Goal: Information Seeking & Learning: Understand process/instructions

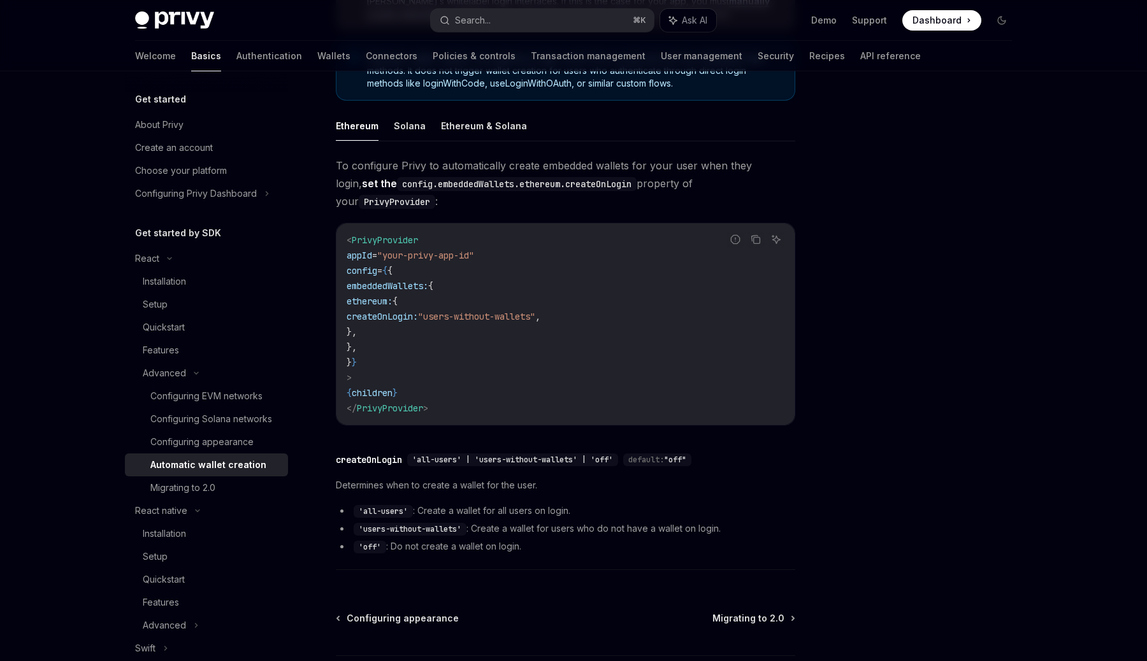
scroll to position [203, 0]
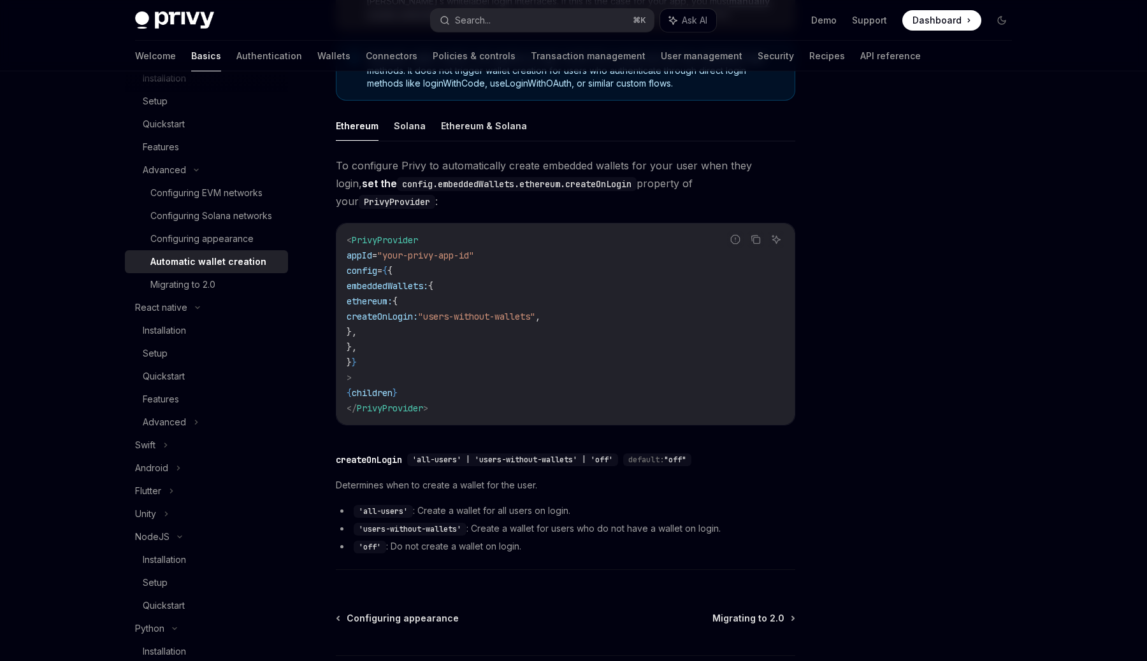
click at [450, 245] on code "< PrivyProvider appId = "your-privy-app-id" config = { { embeddedWallets: { eth…" at bounding box center [566, 325] width 438 height 184
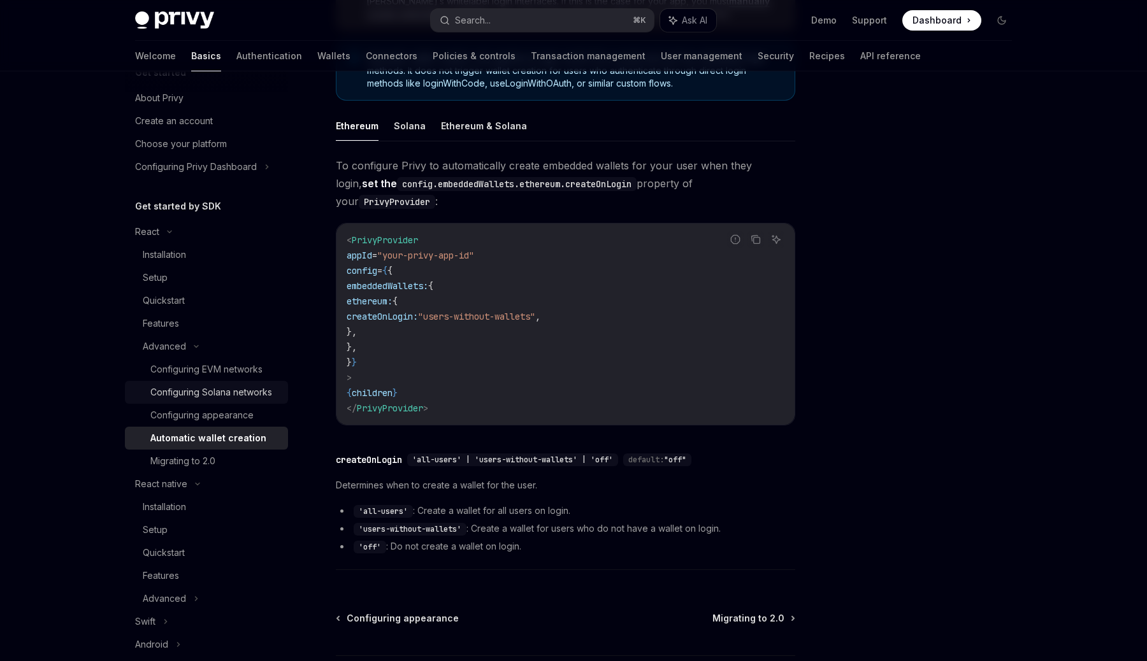
scroll to position [0, 0]
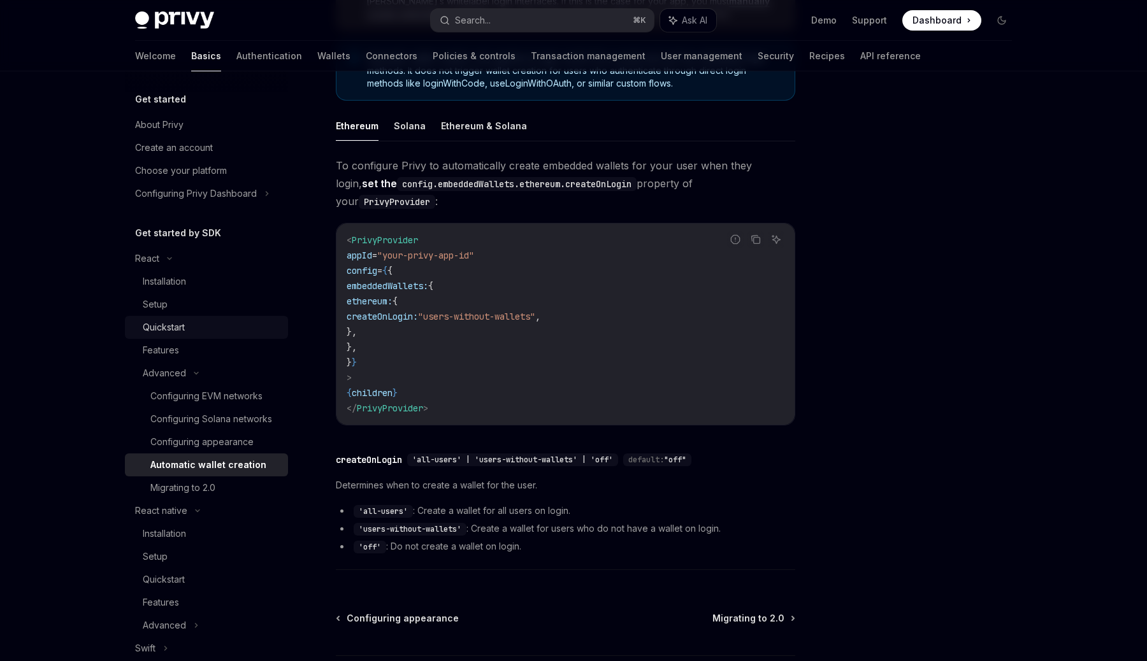
click at [192, 330] on div "Quickstart" at bounding box center [212, 327] width 138 height 15
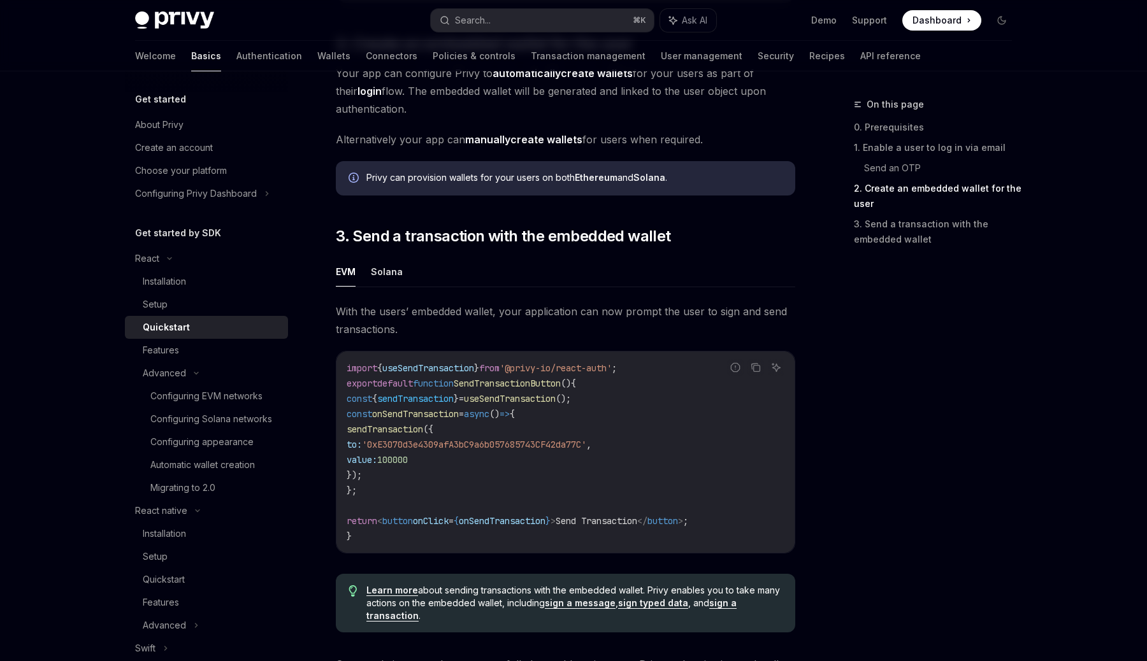
scroll to position [1046, 0]
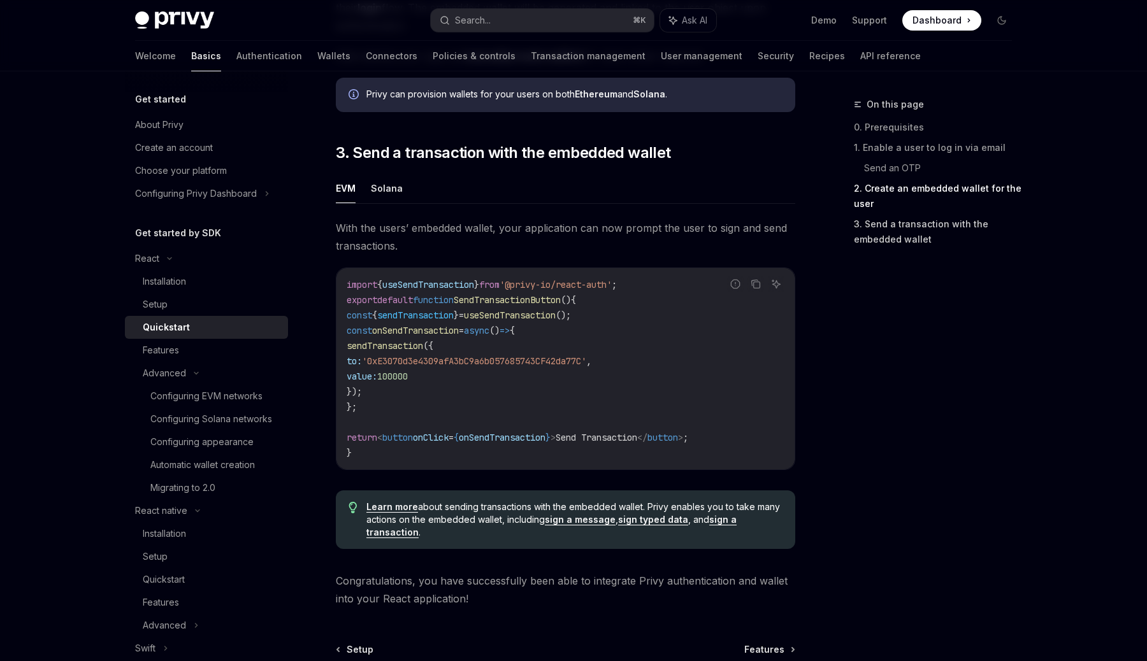
click at [916, 229] on link "3. Send a transaction with the embedded wallet" at bounding box center [938, 232] width 168 height 36
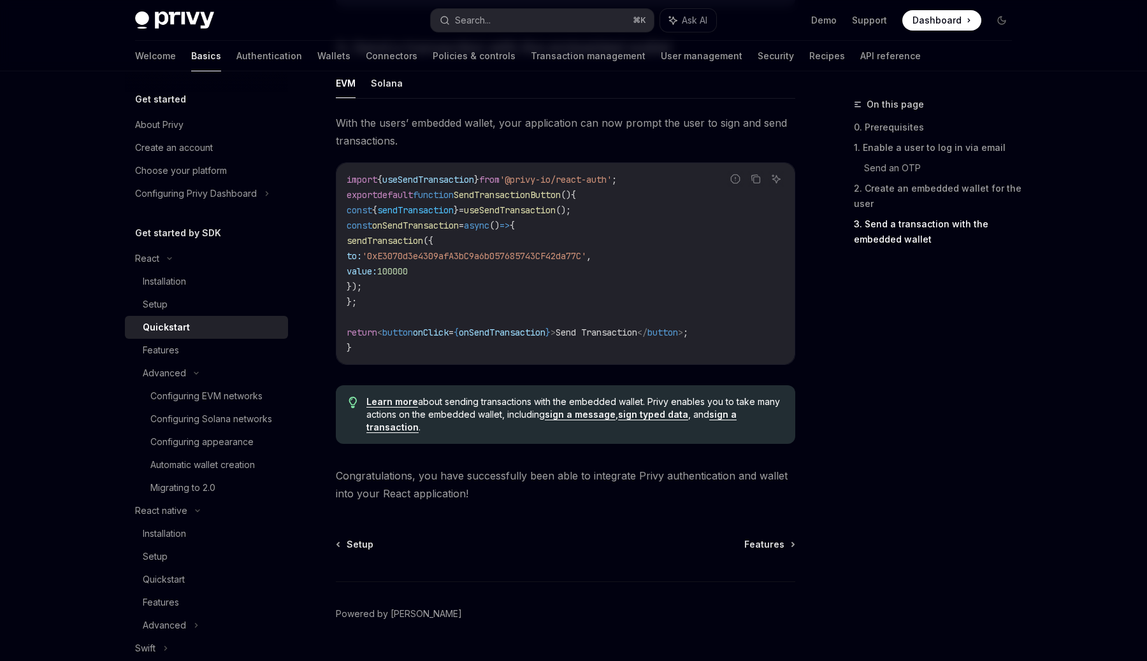
scroll to position [1159, 0]
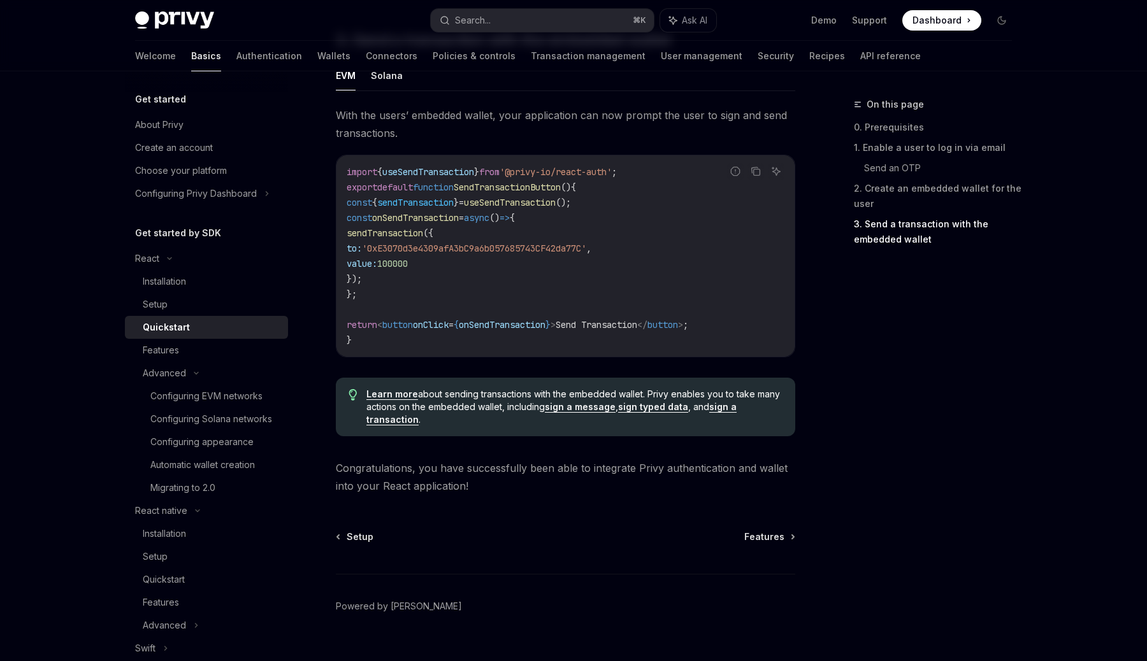
click at [730, 412] on link "sign a transaction" at bounding box center [551, 413] width 370 height 24
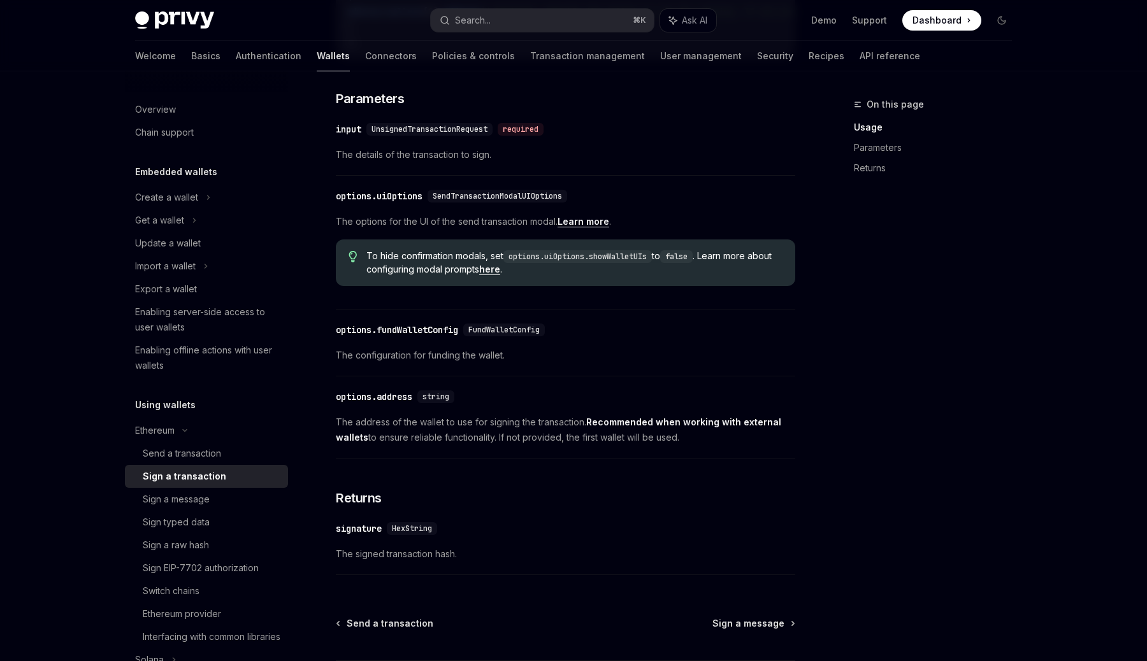
scroll to position [528, 0]
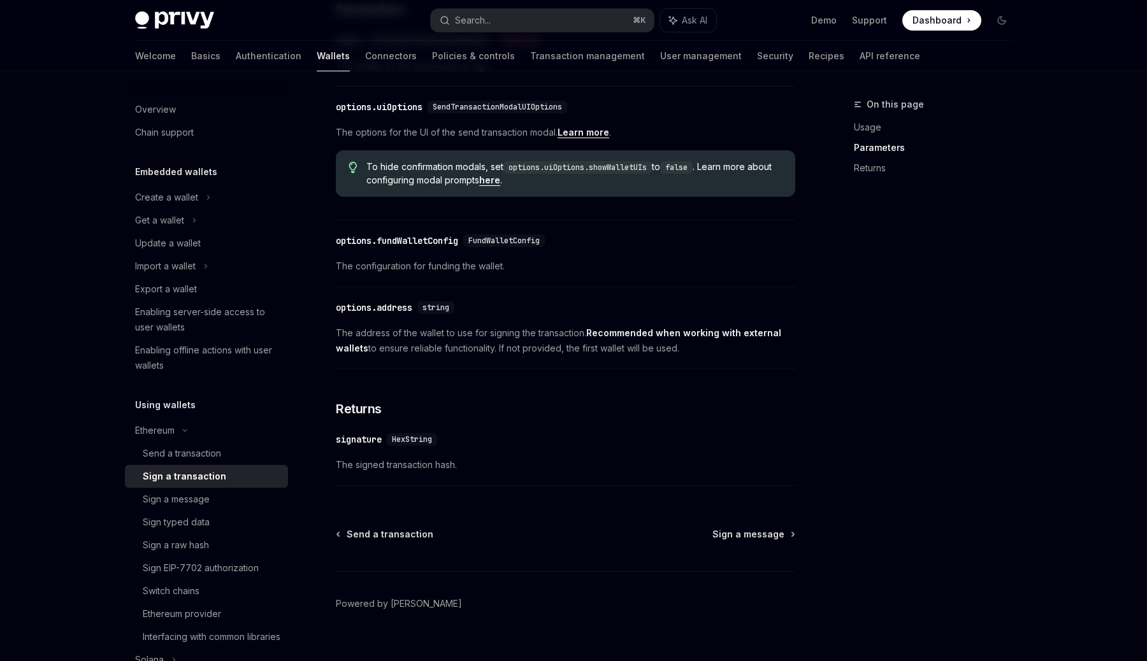
scroll to position [644, 0]
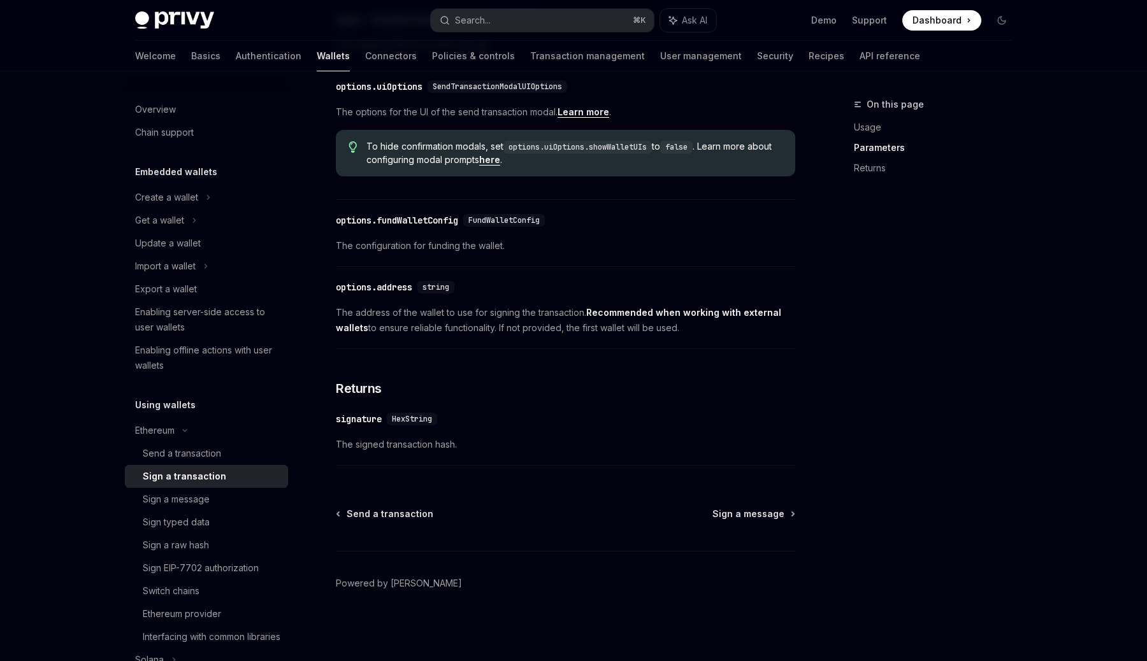
type textarea "*"
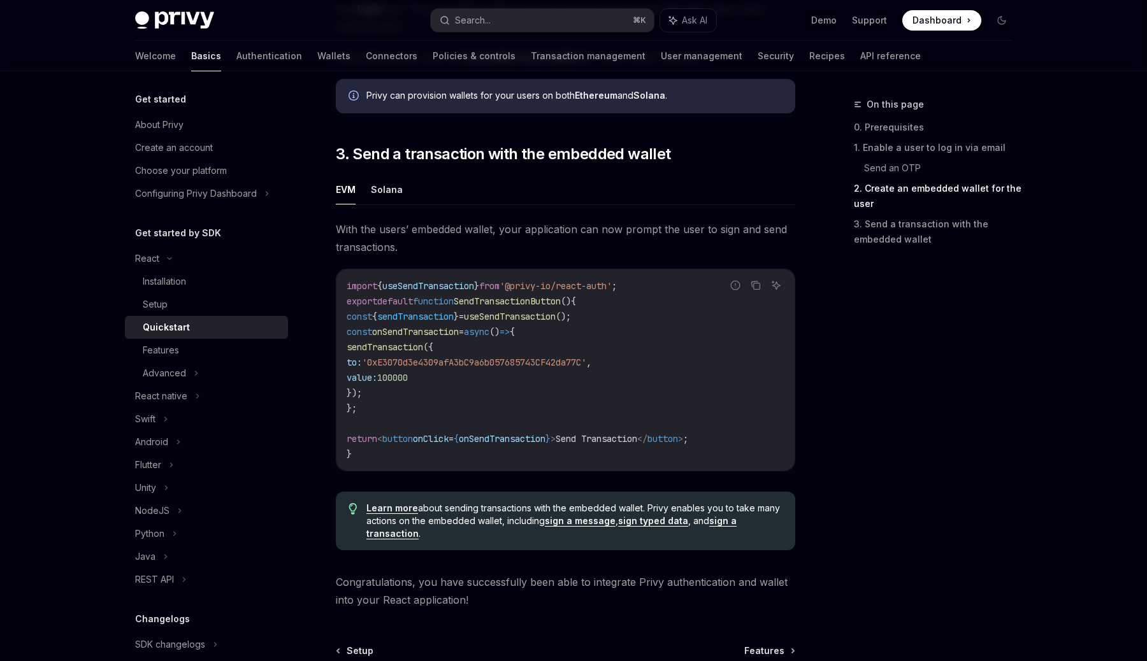
scroll to position [1046, 0]
click at [422, 351] on span "sendTransaction" at bounding box center [385, 345] width 76 height 11
click at [421, 409] on code "import { useSendTransaction } from '@privy-io/react-auth' ; export default func…" at bounding box center [566, 369] width 438 height 184
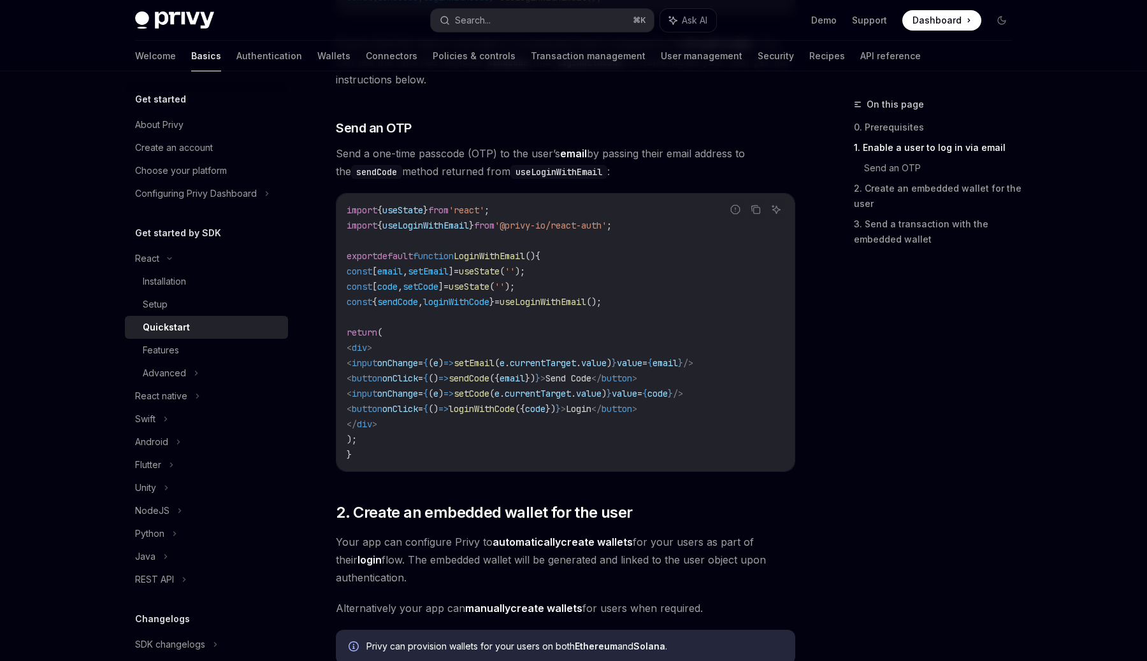
scroll to position [495, 0]
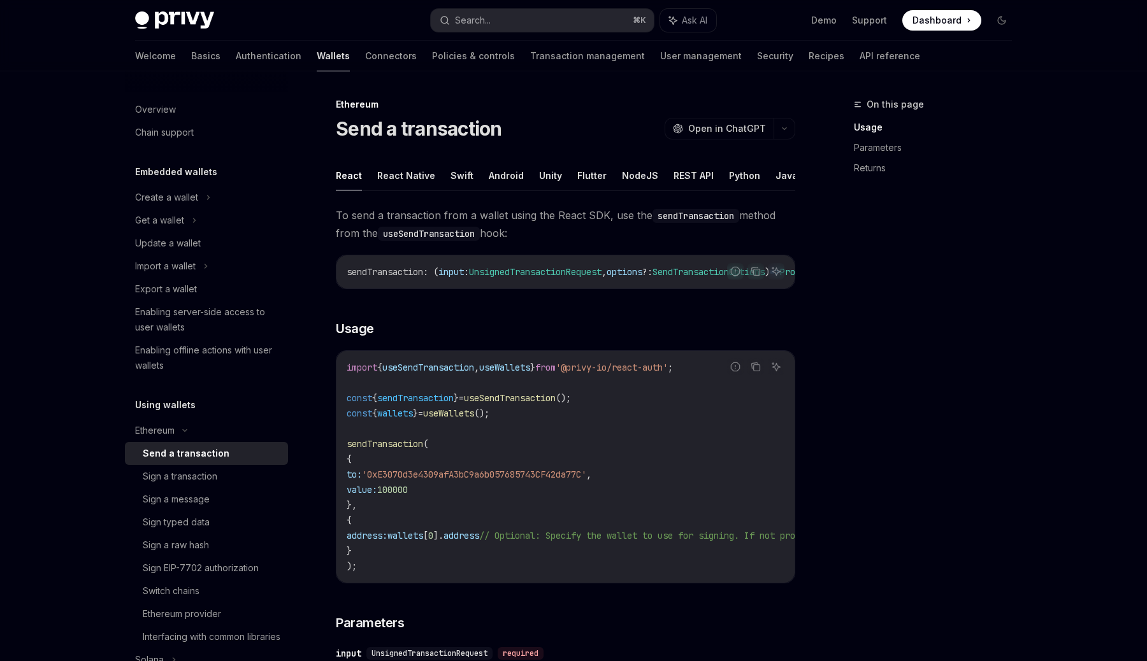
scroll to position [689, 0]
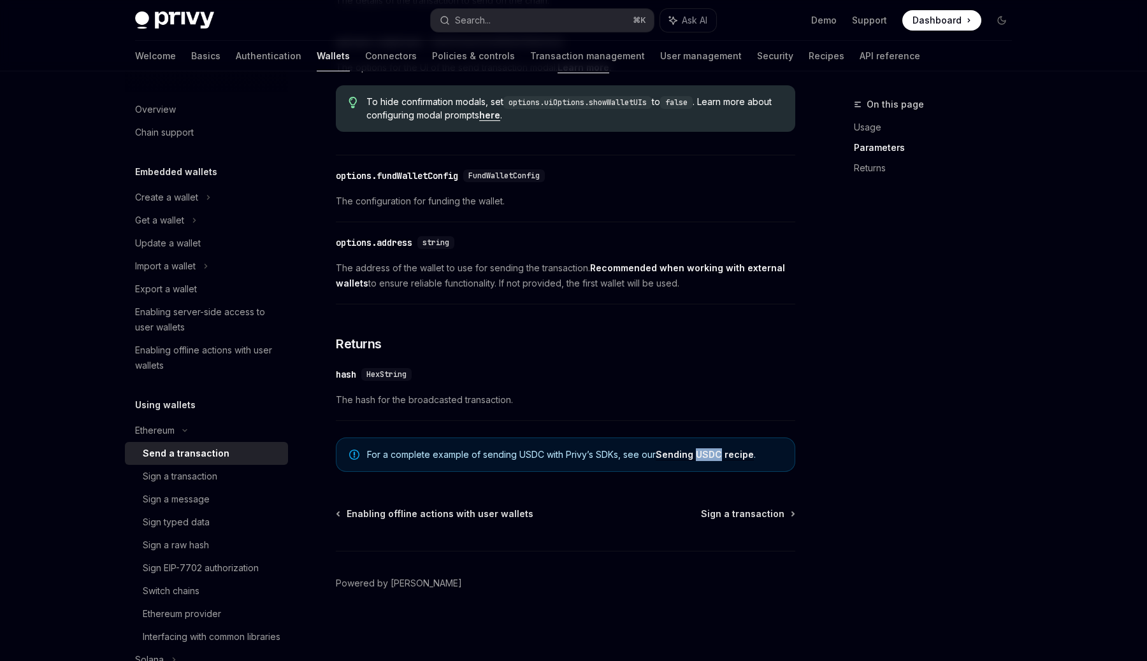
click at [688, 456] on link "Sending USDC recipe" at bounding box center [705, 454] width 98 height 11
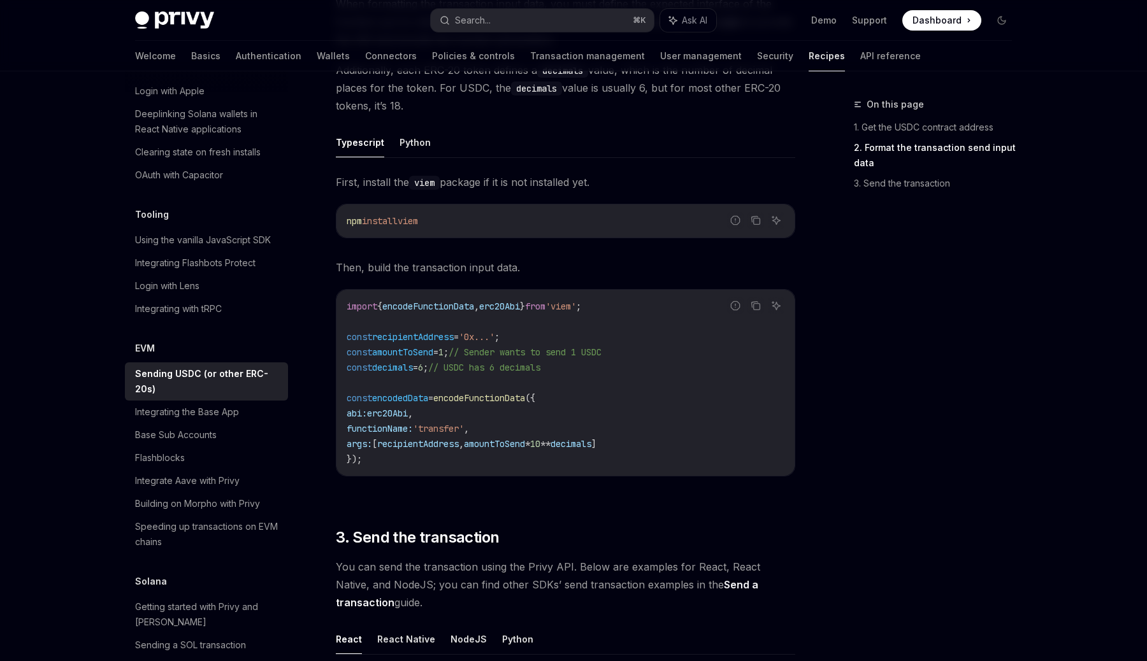
scroll to position [524, 0]
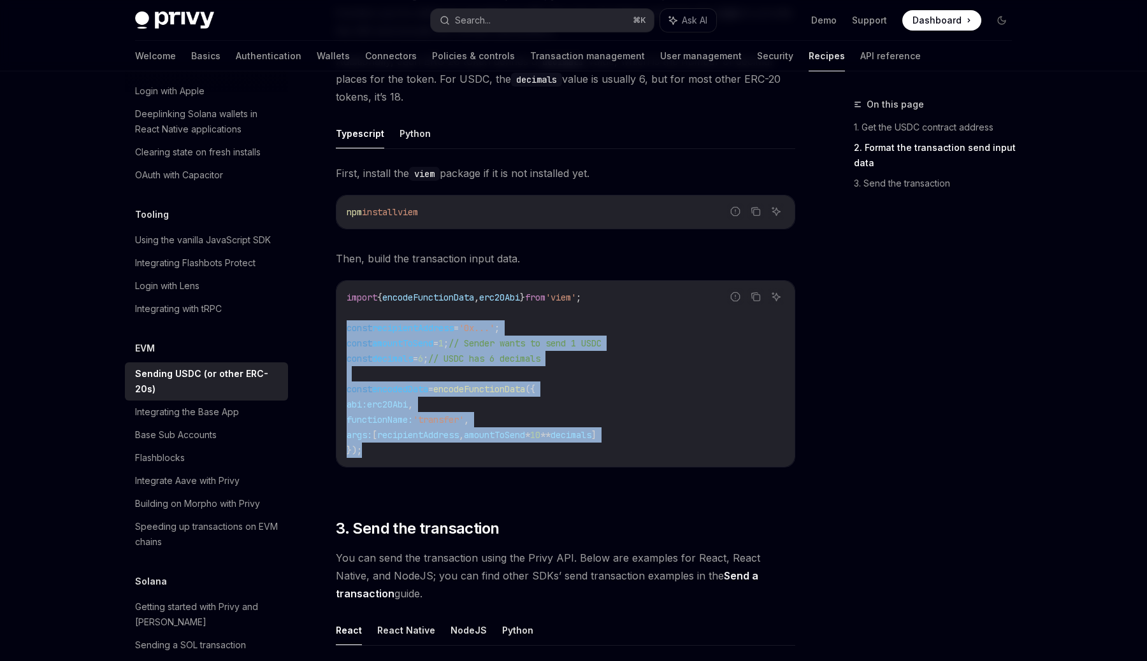
drag, startPoint x: 382, startPoint y: 449, endPoint x: 326, endPoint y: 324, distance: 137.2
click at [326, 324] on div "EVM Sending USDC (or other ERC-20s) OpenAI Open in ChatGPT OpenAI Open in ChatG…" at bounding box center [446, 314] width 704 height 1483
copy code "const recipientAddress = '0x...' ; const amountToSend = 1 ; // Sender wants to …"
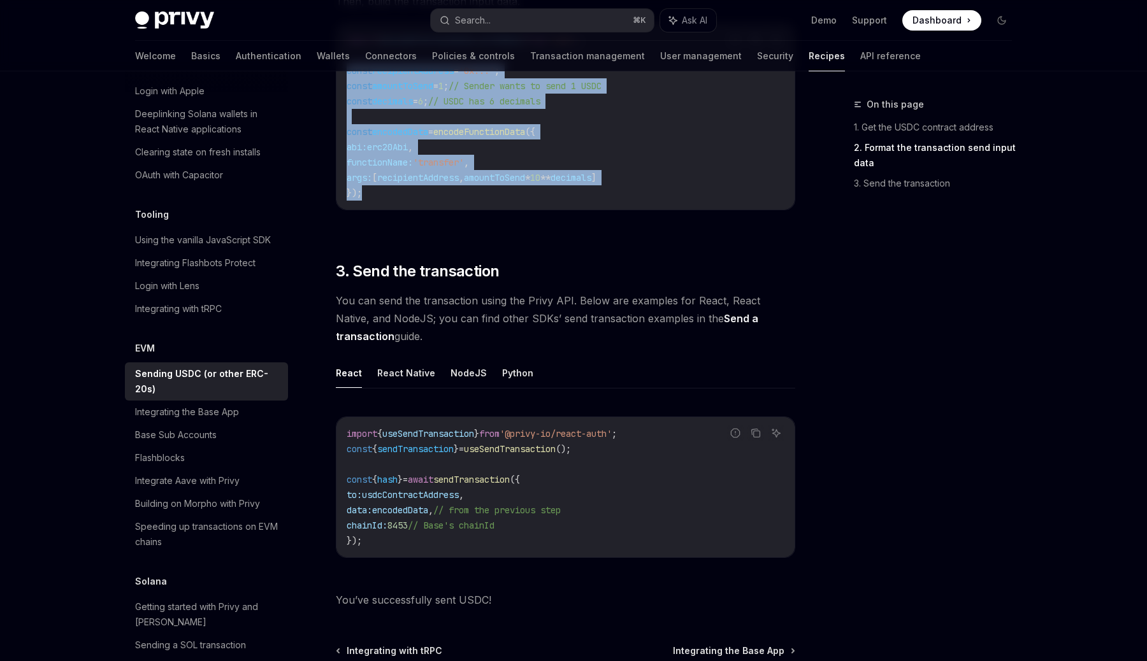
scroll to position [918, 0]
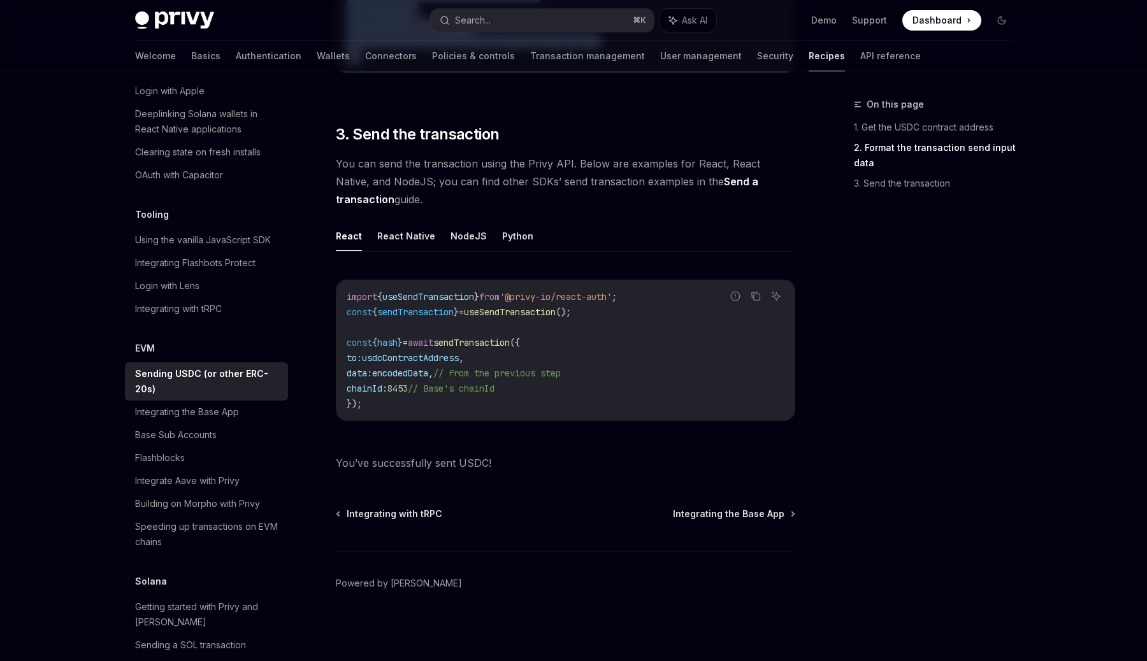
click at [510, 343] on span "sendTransaction" at bounding box center [471, 342] width 76 height 11
click at [459, 360] on span "usdcContractAddress" at bounding box center [410, 357] width 97 height 11
drag, startPoint x: 426, startPoint y: 387, endPoint x: 358, endPoint y: 384, distance: 68.2
click at [358, 384] on span "chainId: 8453 // Base's chainId" at bounding box center [421, 388] width 148 height 11
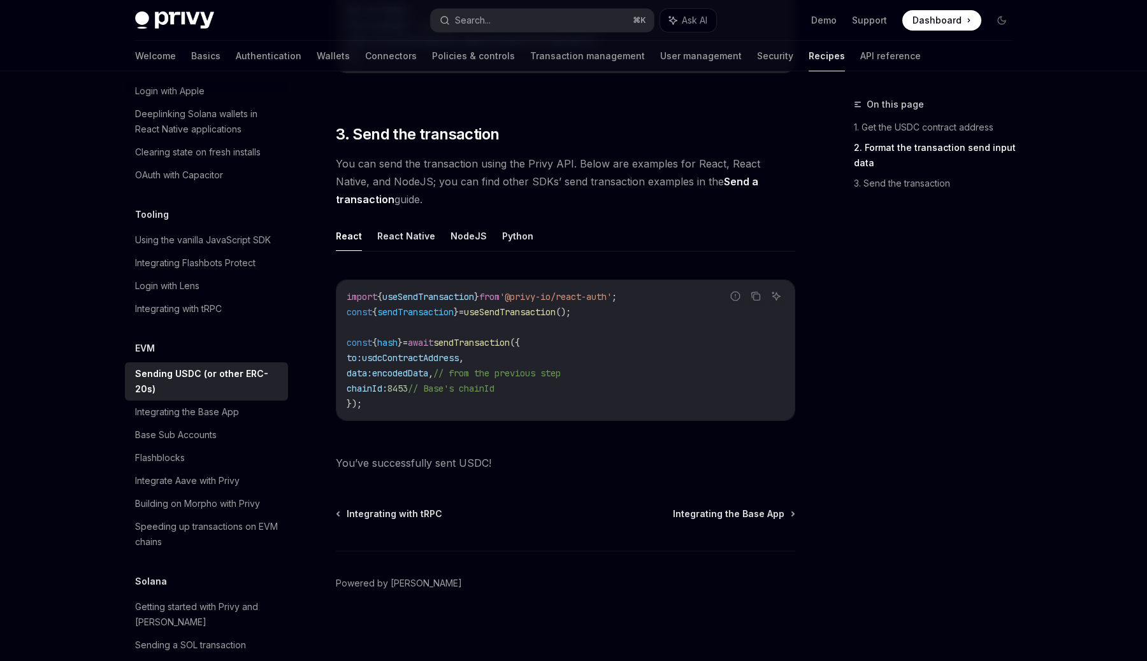
copy span "chainId: 8453"
click at [567, 184] on span "You can send the transaction using the Privy API. Below are examples for React,…" at bounding box center [565, 182] width 459 height 54
click at [948, 29] on span at bounding box center [941, 20] width 79 height 20
type textarea "*"
